Goal: Task Accomplishment & Management: Use online tool/utility

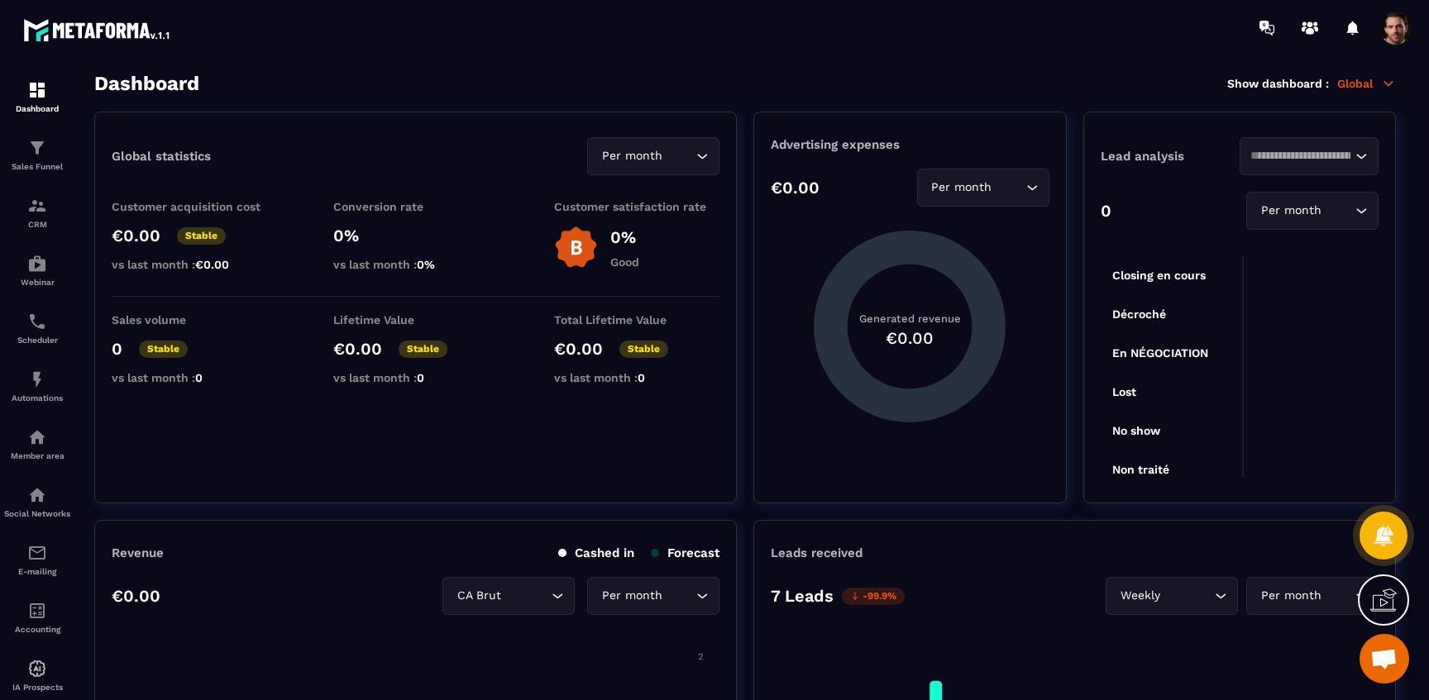
click at [62, 576] on p "E-mailing" at bounding box center [37, 571] width 66 height 9
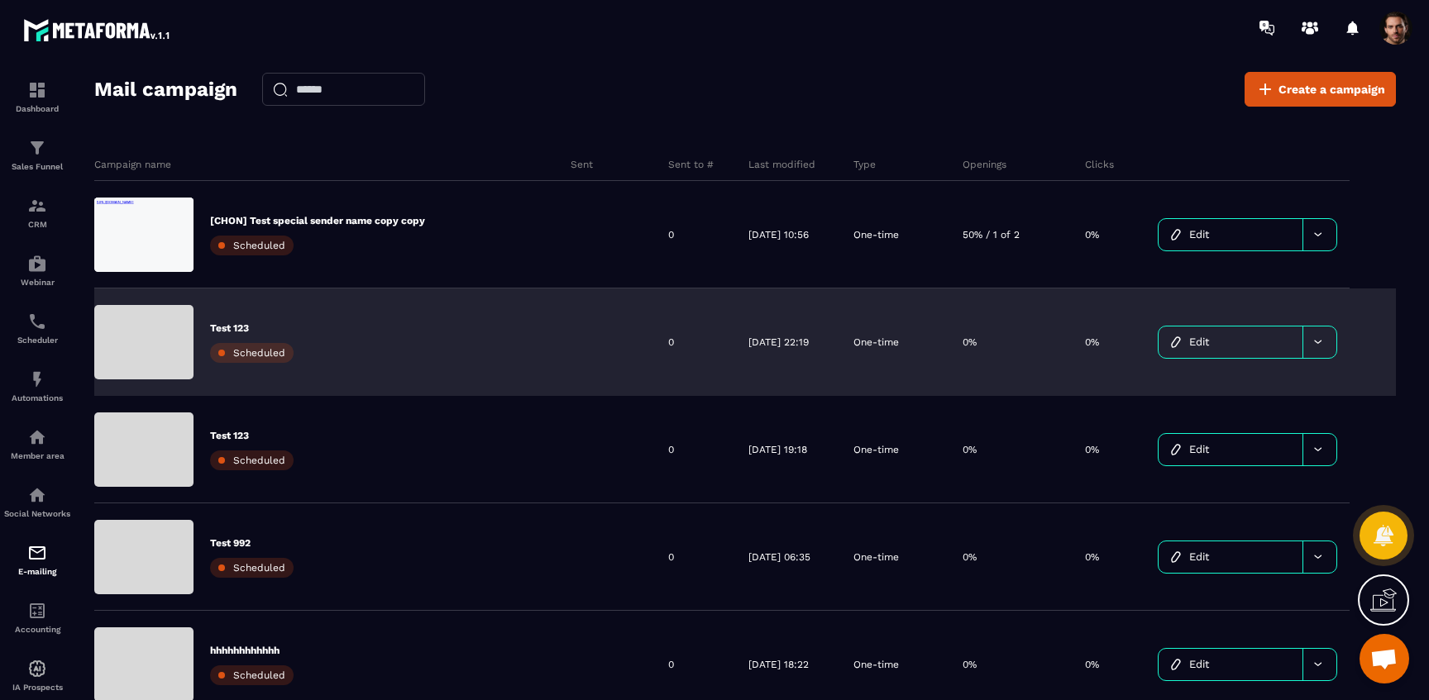
click at [1201, 336] on span "Edit" at bounding box center [1199, 342] width 20 height 12
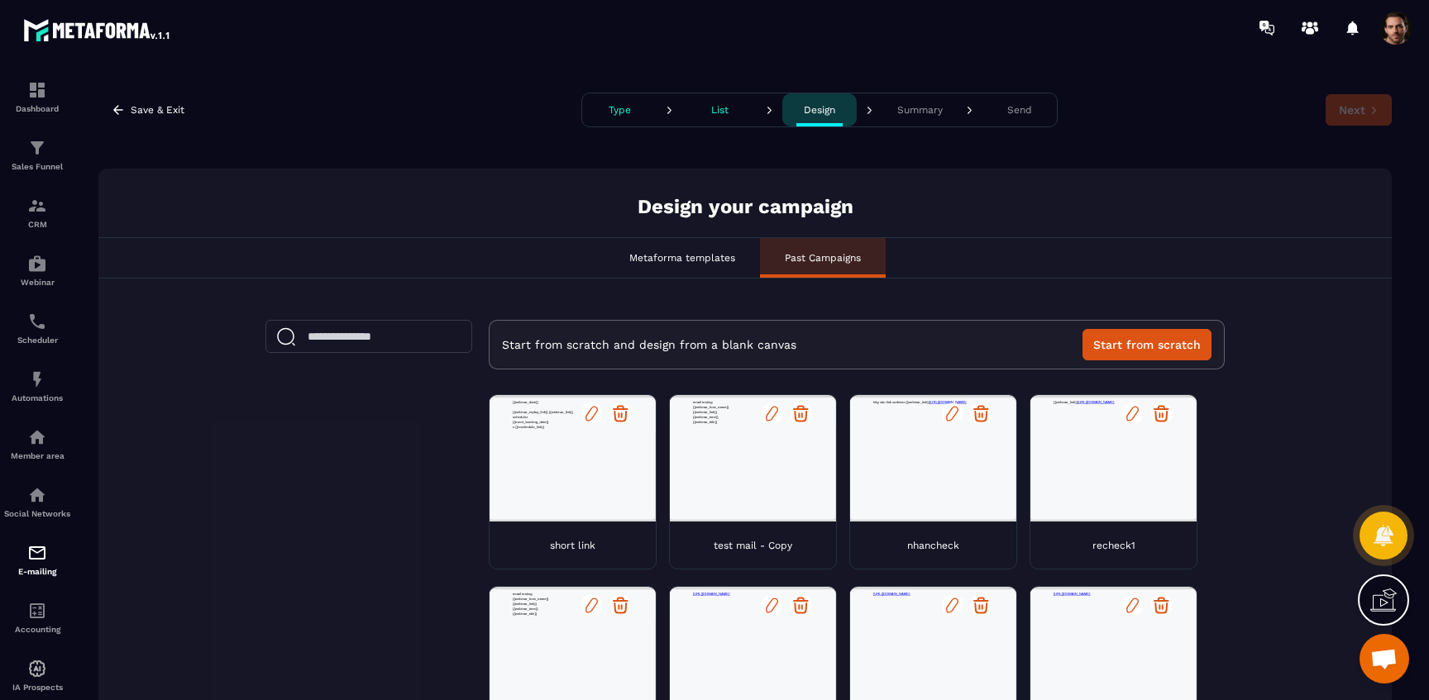
click at [586, 414] on icon at bounding box center [592, 414] width 12 height 14
